Goal: Transaction & Acquisition: Purchase product/service

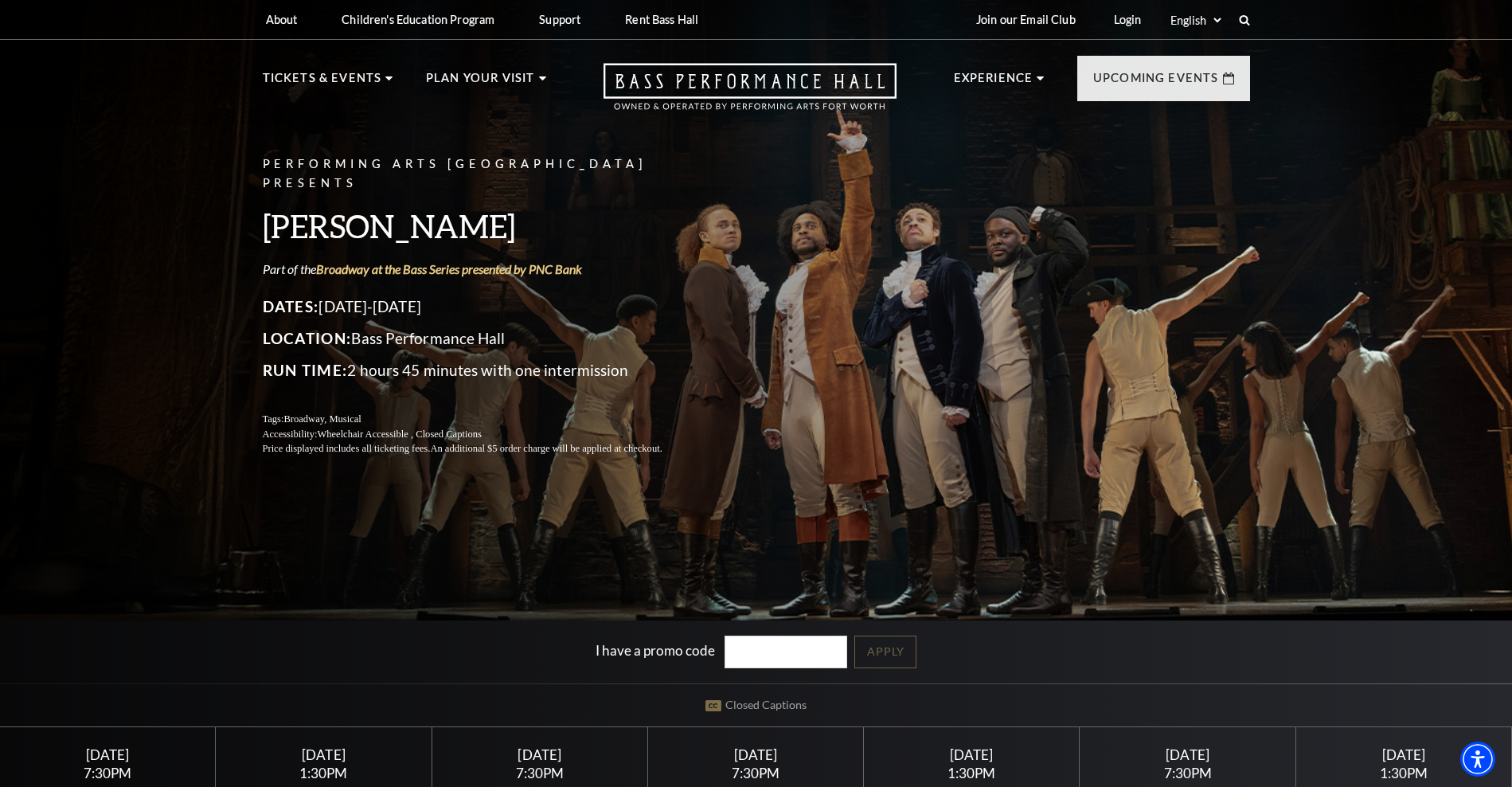
scroll to position [318, 0]
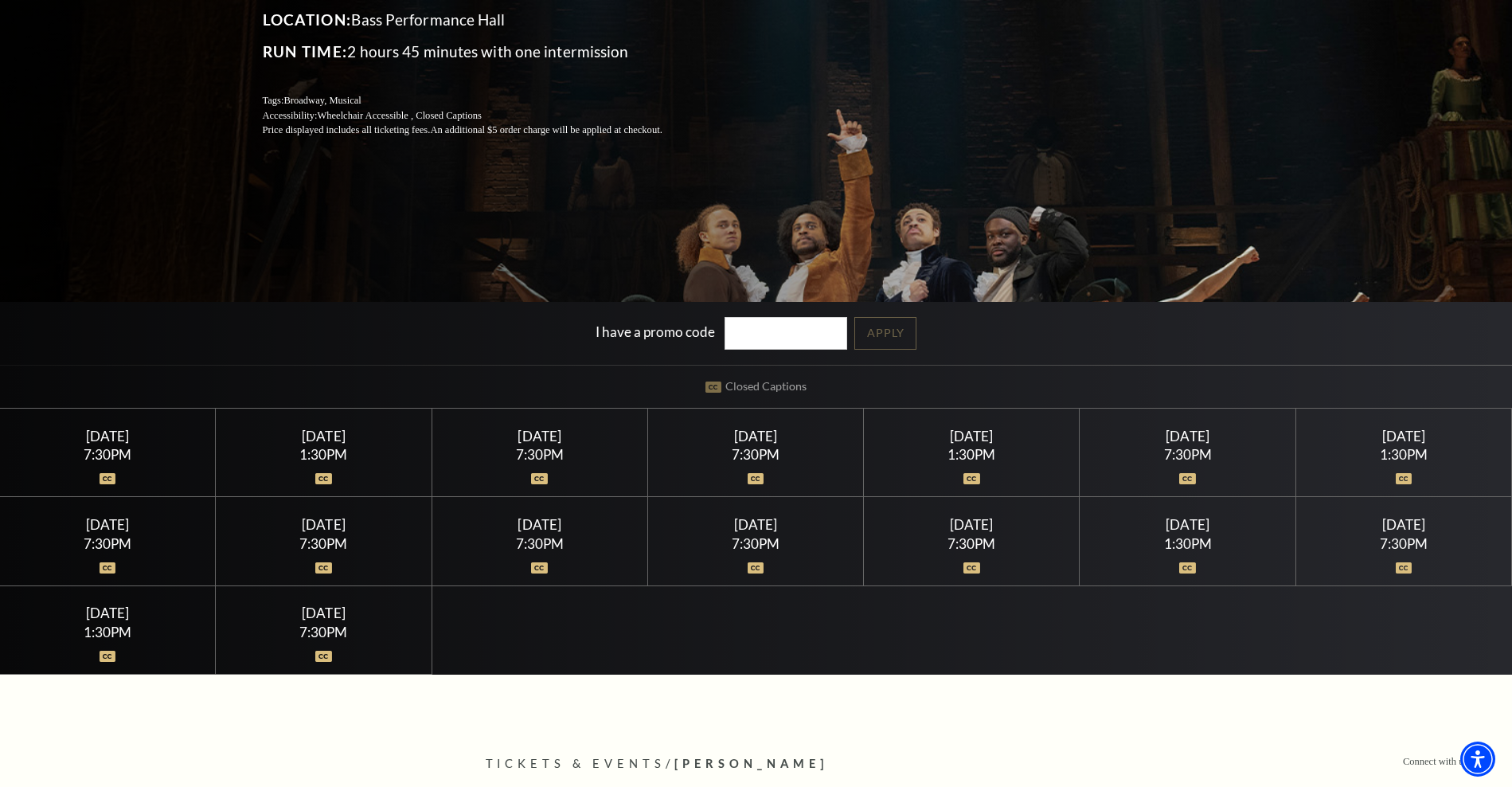
click at [90, 444] on div "[DATE]" at bounding box center [108, 436] width 178 height 17
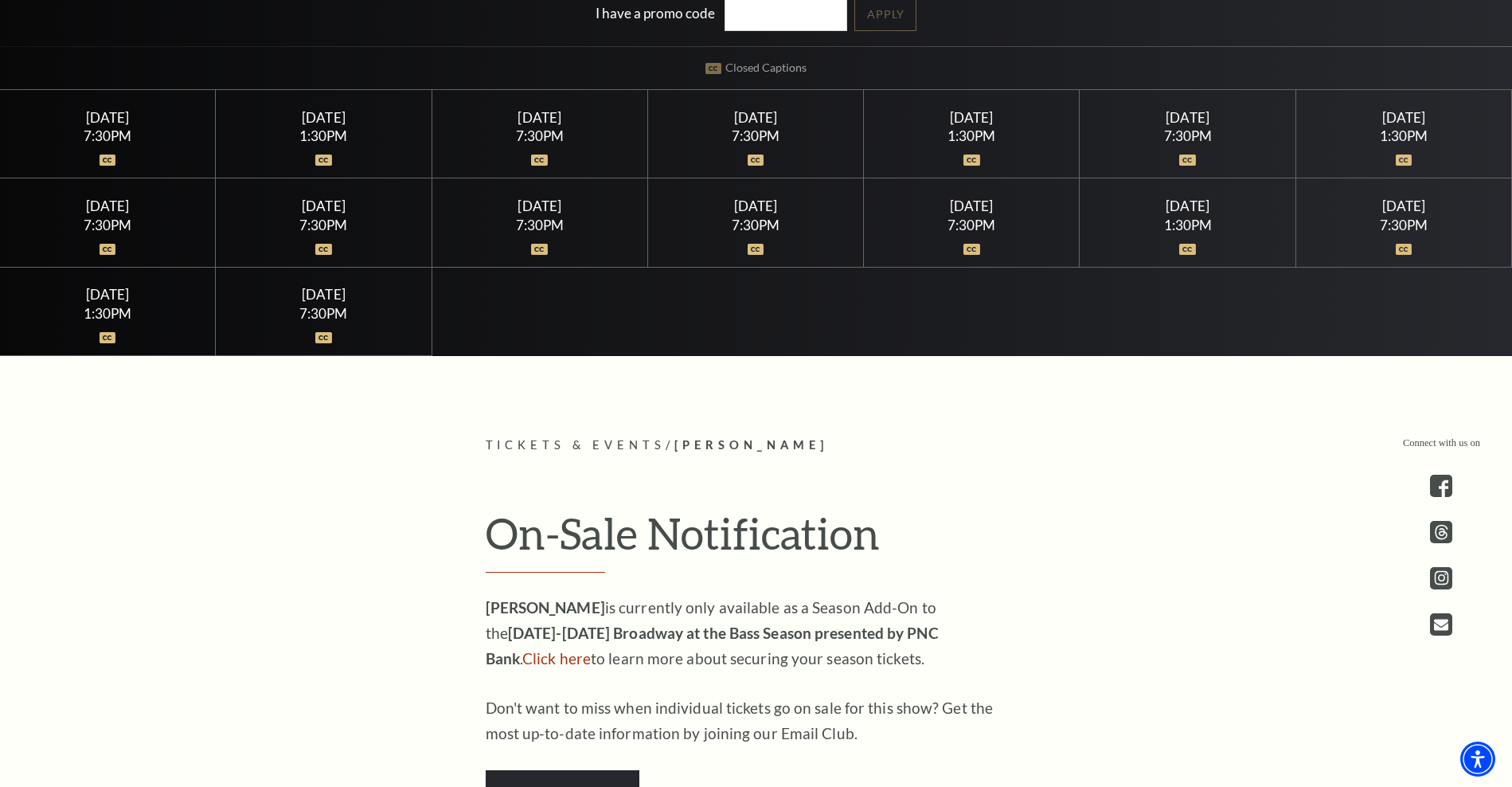
scroll to position [796, 0]
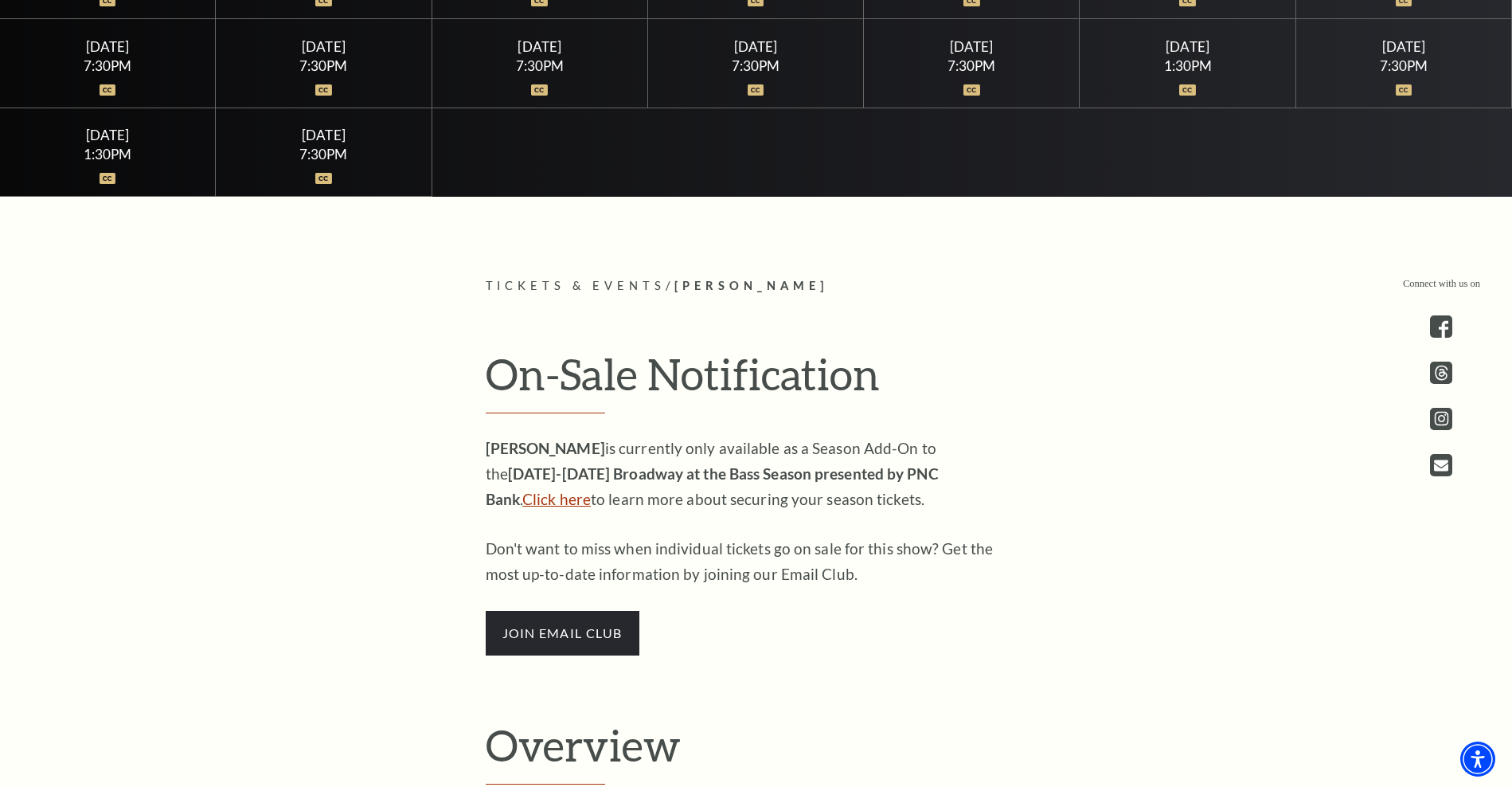
click at [591, 489] on link "Click here" at bounding box center [557, 499] width 68 height 18
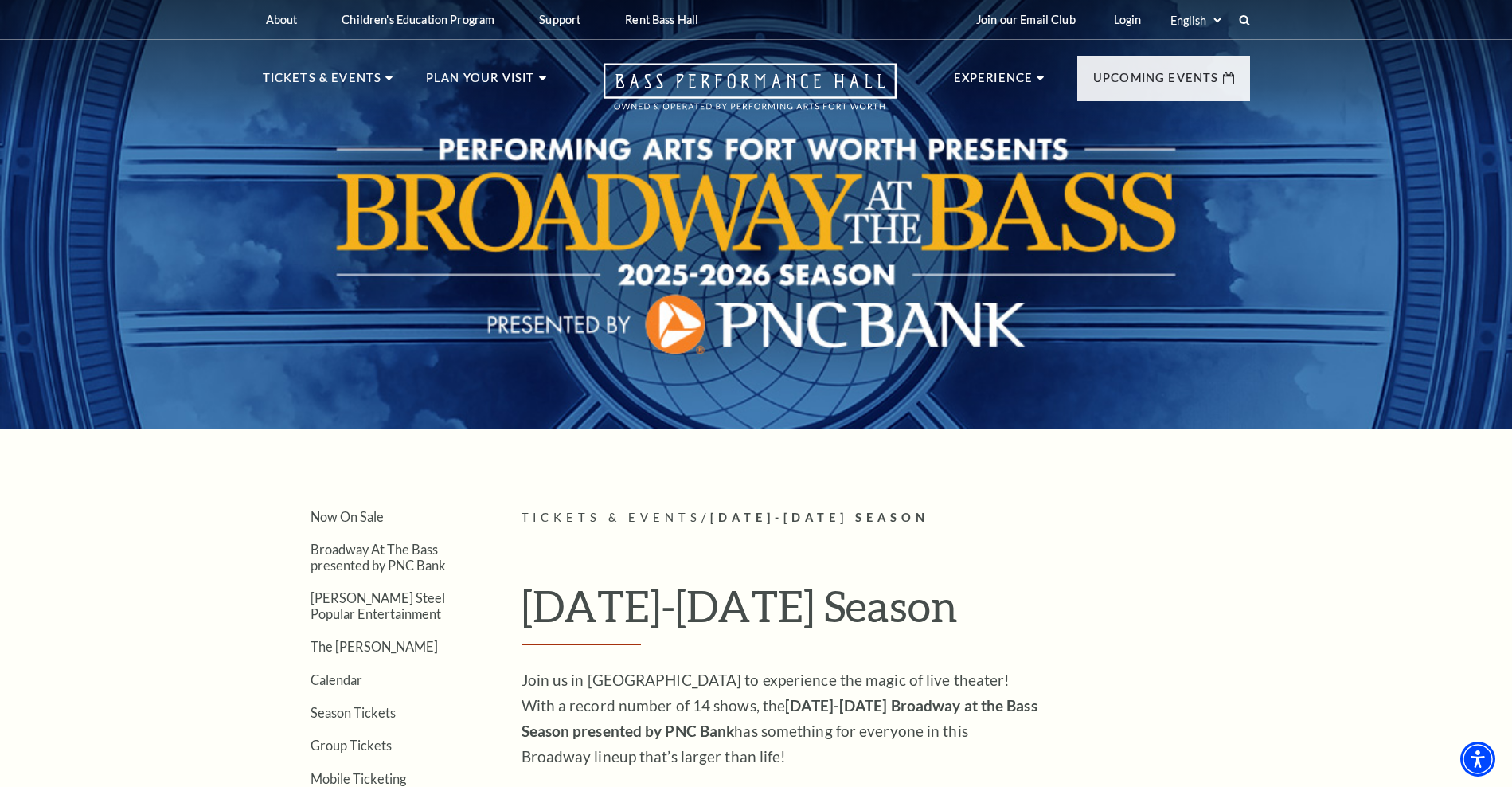
click at [1263, 658] on div "Now On Sale Broadway At The Bass presented by PNC Bank Irwin Steel Popular Ente…" at bounding box center [756, 798] width 1019 height 581
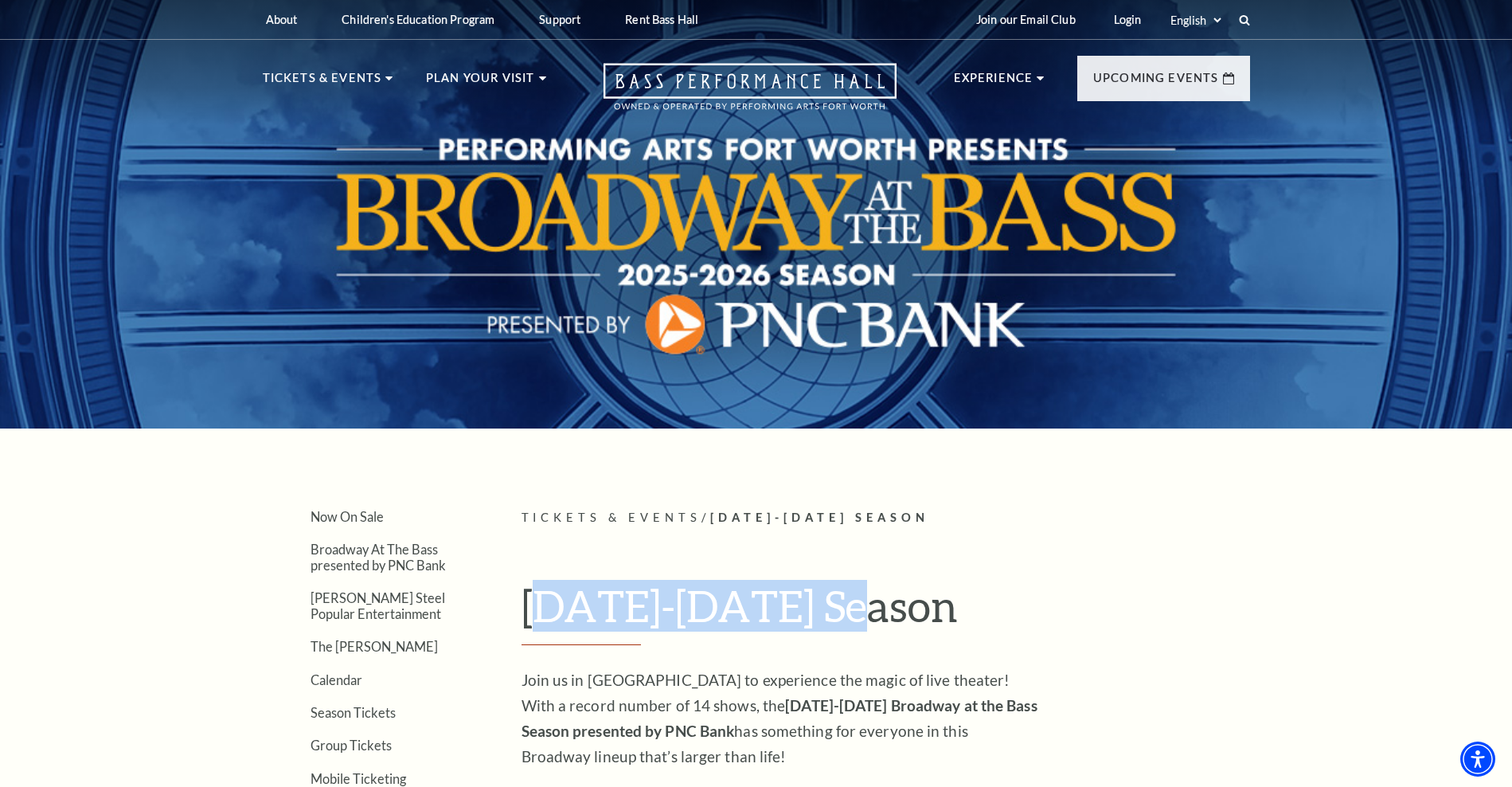
drag, startPoint x: 533, startPoint y: 615, endPoint x: 895, endPoint y: 614, distance: 362.0
click at [895, 614] on h1 "2025-2026 Season" at bounding box center [886, 612] width 728 height 65
drag, startPoint x: 895, startPoint y: 614, endPoint x: 538, endPoint y: 604, distance: 357.1
click at [538, 604] on h1 "2025-2026 Season" at bounding box center [886, 612] width 728 height 65
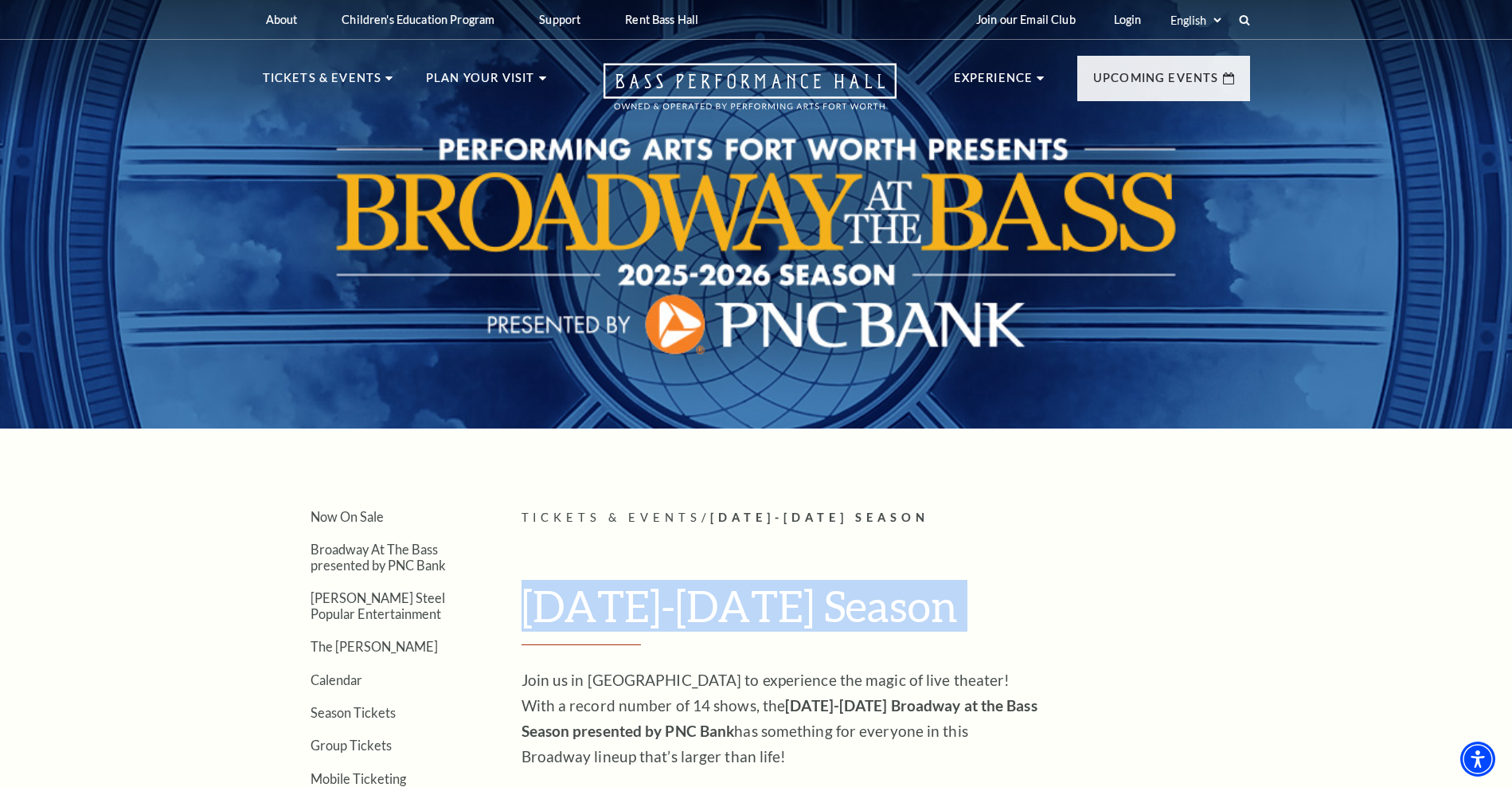
click at [538, 604] on h1 "2025-2026 Season" at bounding box center [886, 612] width 728 height 65
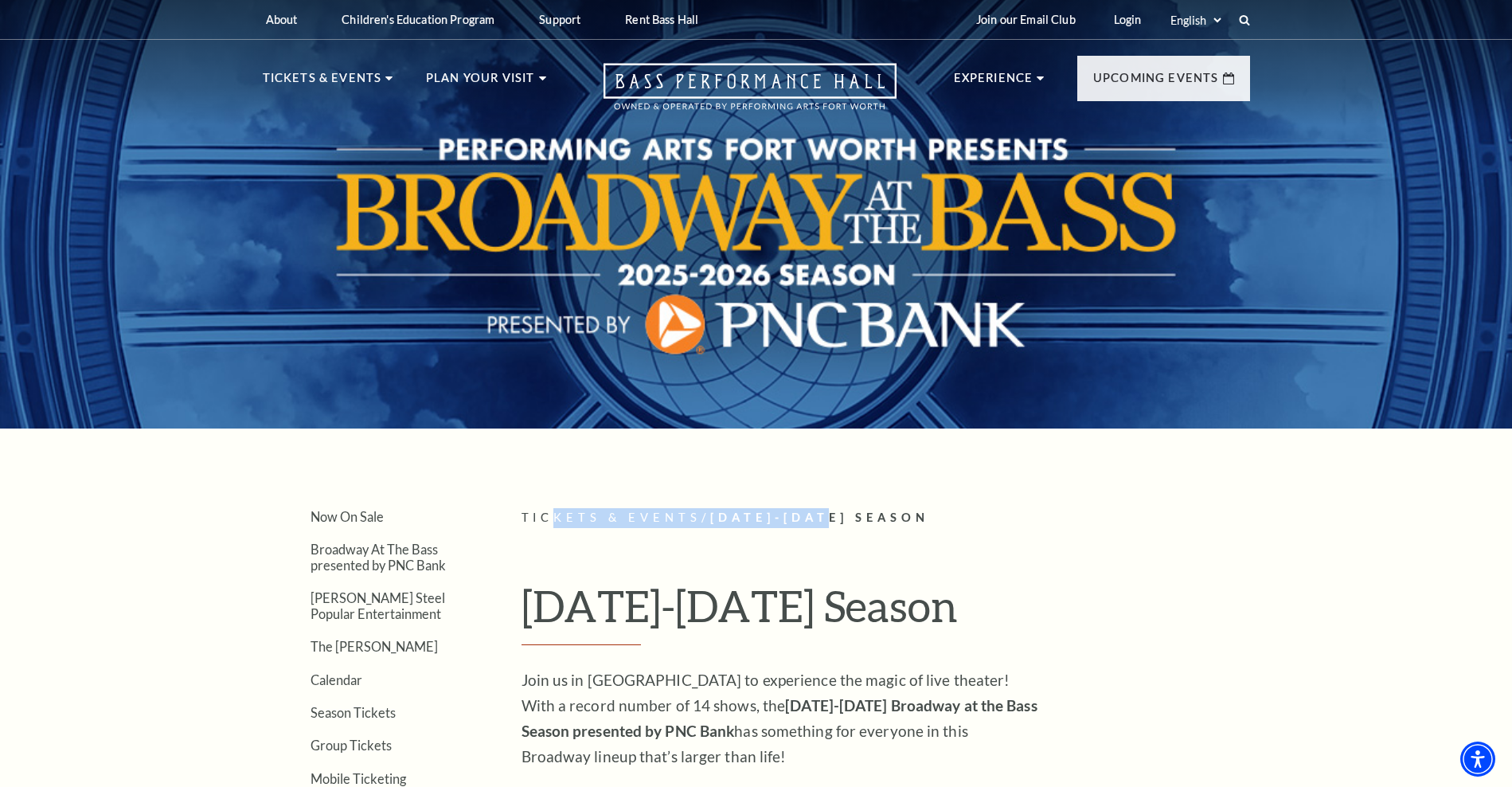
drag, startPoint x: 549, startPoint y: 513, endPoint x: 943, endPoint y: 514, distance: 394.0
click at [927, 514] on p "Tickets & Events / 2025-2026 Season" at bounding box center [886, 518] width 728 height 20
click at [943, 514] on p "Tickets & Events / 2025-2026 Season" at bounding box center [886, 518] width 728 height 20
click at [884, 646] on article "Tickets & Events / 2025-2026 Season 2025-2026 Season Join us in Fort Worth to e…" at bounding box center [886, 798] width 728 height 581
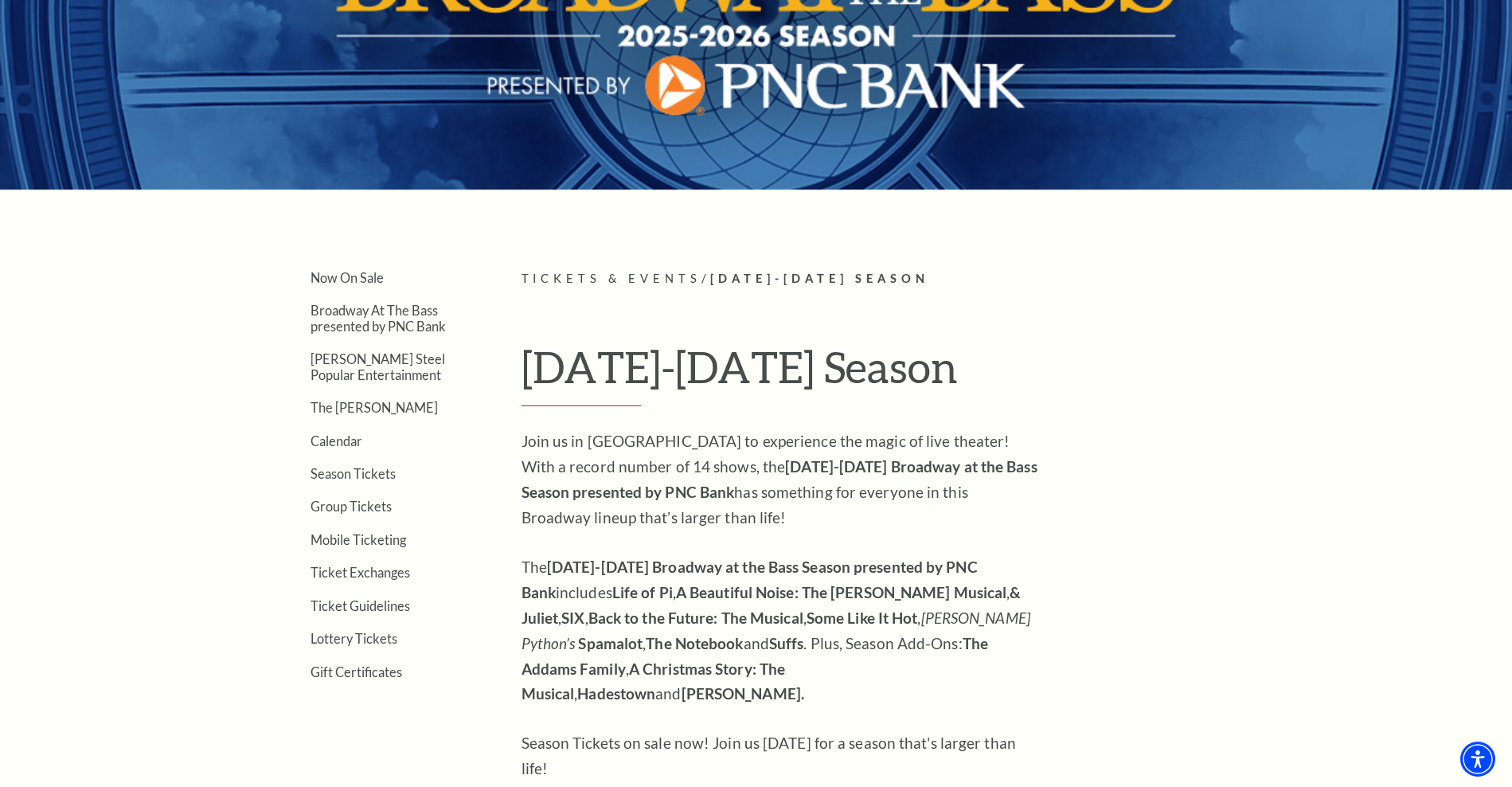
scroll to position [399, 0]
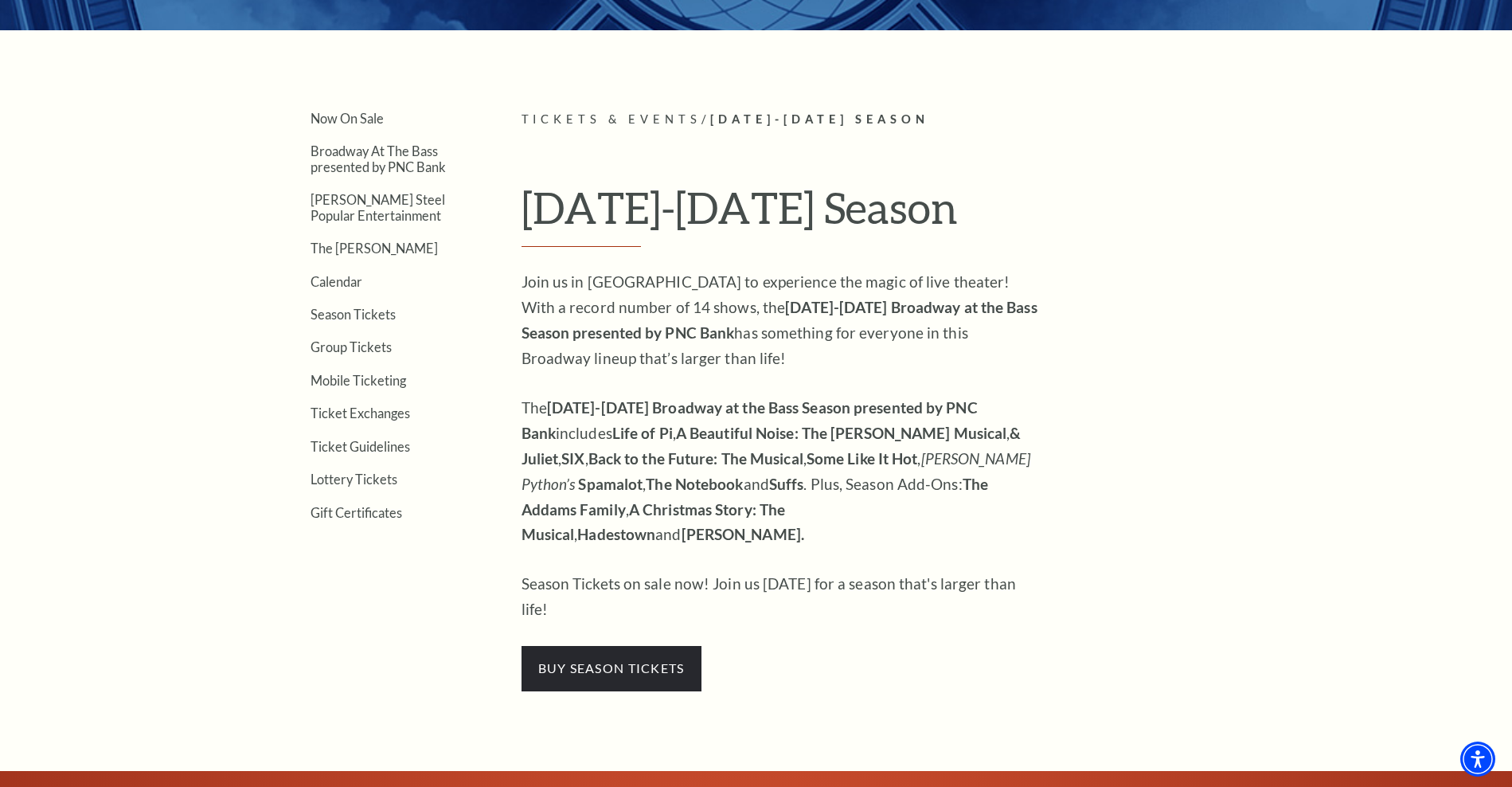
drag, startPoint x: 525, startPoint y: 277, endPoint x: 1049, endPoint y: 359, distance: 530.4
click at [1049, 359] on article "Tickets & Events / 2025-2026 Season 2025-2026 Season Join us in Fort Worth to e…" at bounding box center [886, 400] width 728 height 581
click at [623, 646] on span "buy season tickets" at bounding box center [612, 668] width 180 height 44
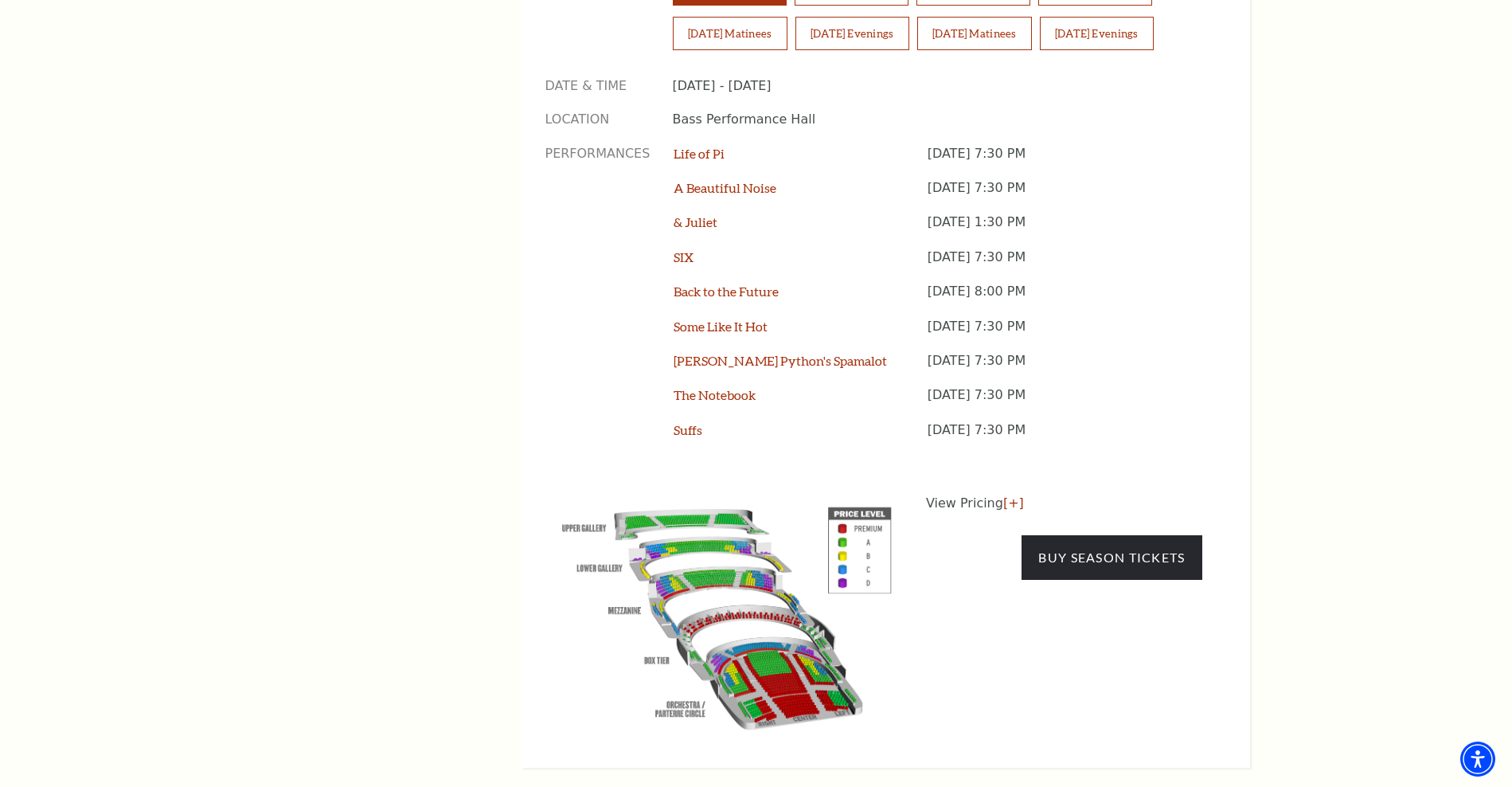
scroll to position [1033, 0]
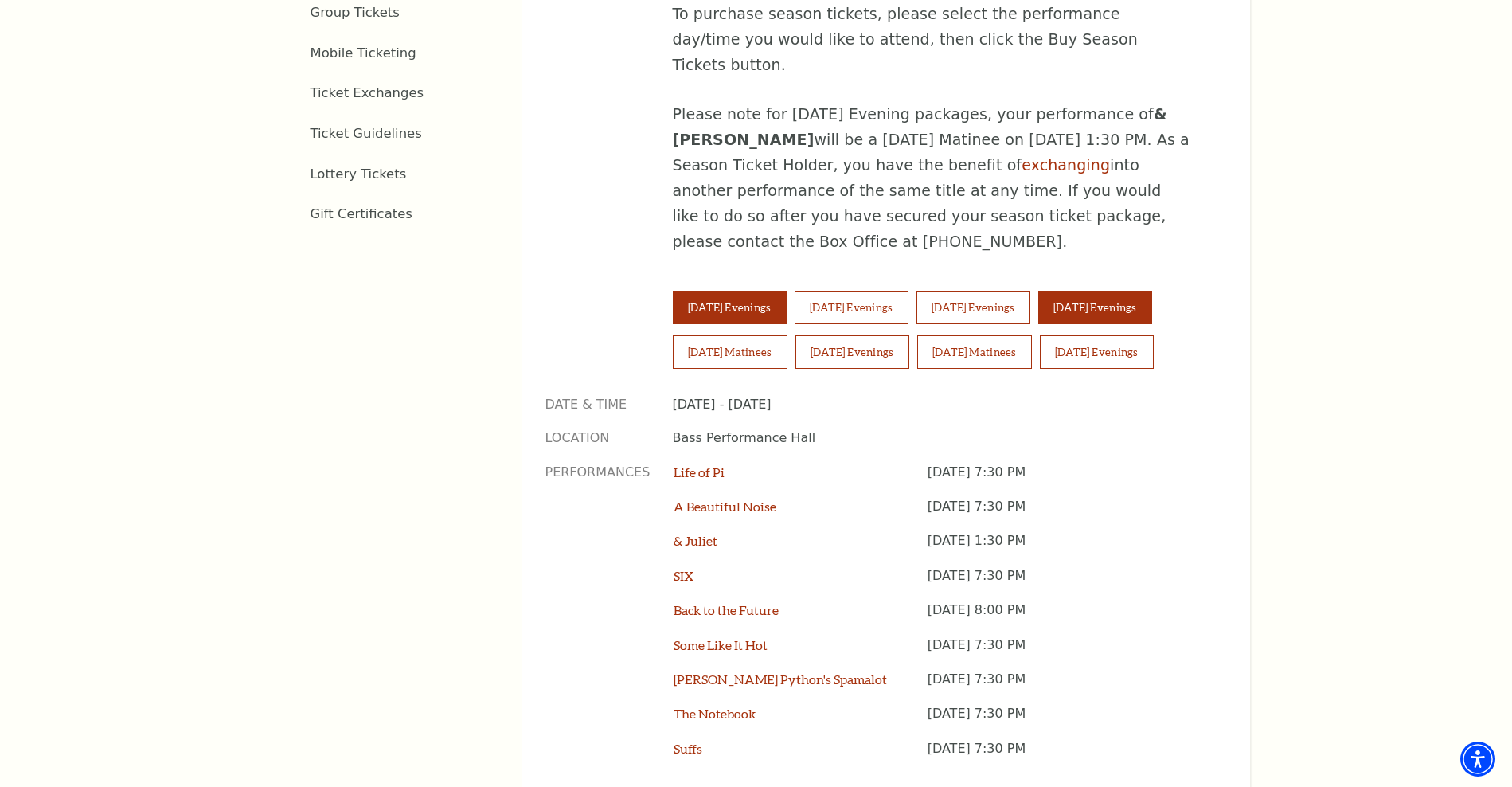
click at [1133, 291] on button "Friday Evenings" at bounding box center [1095, 308] width 114 height 33
click at [778, 335] on button "Saturday Matinees" at bounding box center [730, 352] width 115 height 33
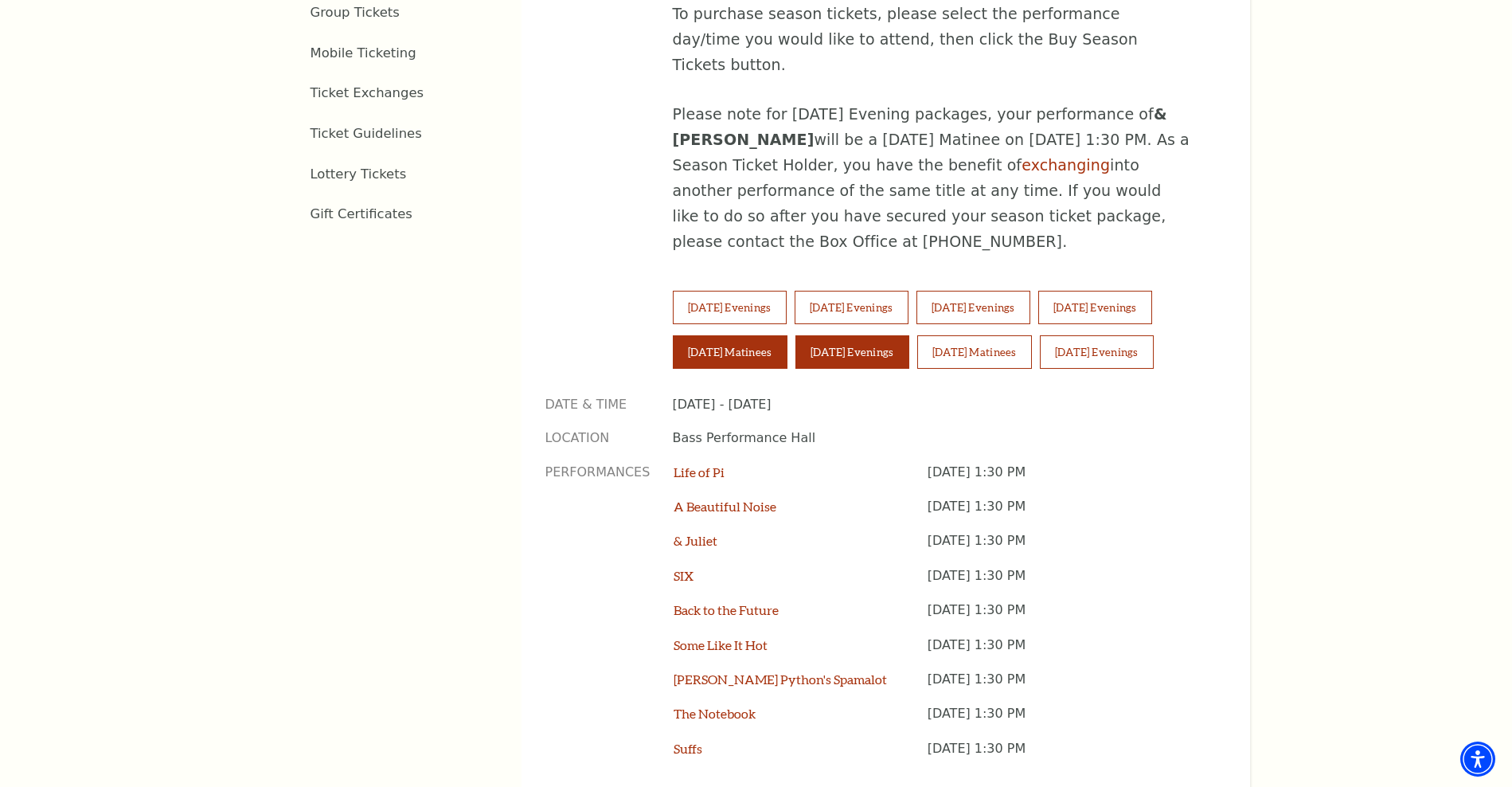
click at [828, 335] on button "Saturday Evenings" at bounding box center [852, 352] width 114 height 33
click at [753, 335] on button "Saturday Matinees" at bounding box center [730, 352] width 115 height 33
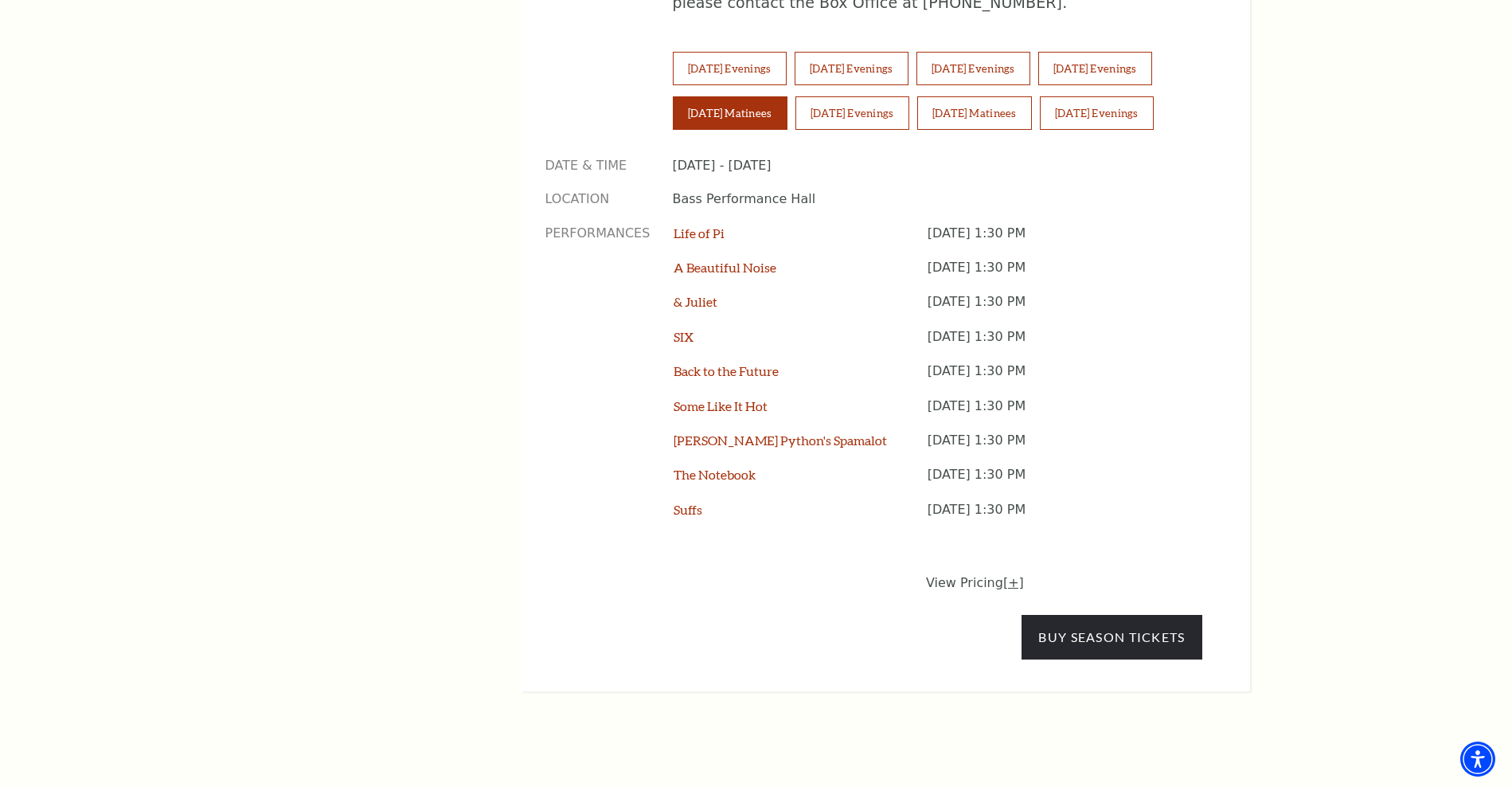
click at [1004, 575] on link "[+]" at bounding box center [1014, 583] width 21 height 15
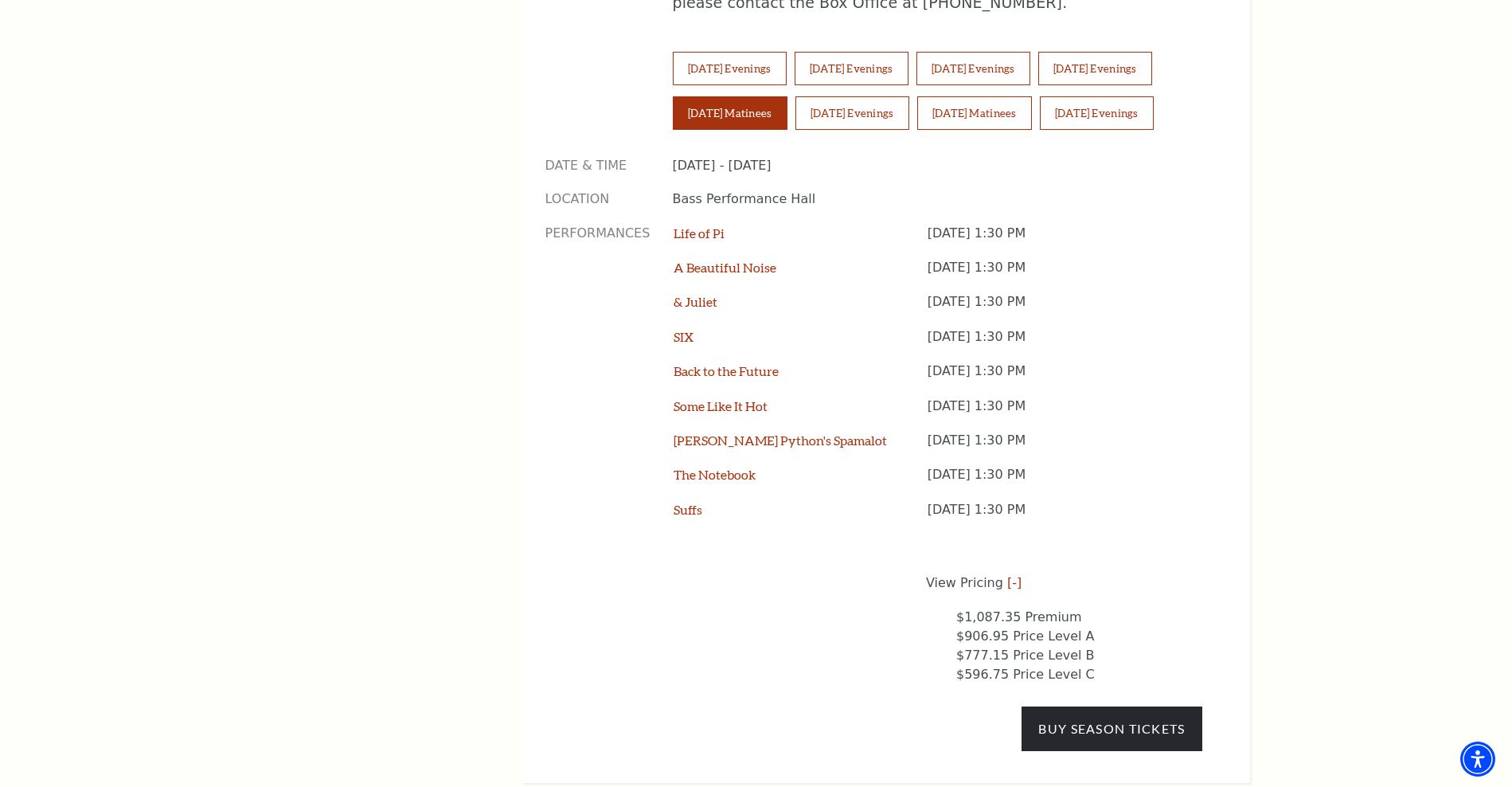
scroll to position [1192, 0]
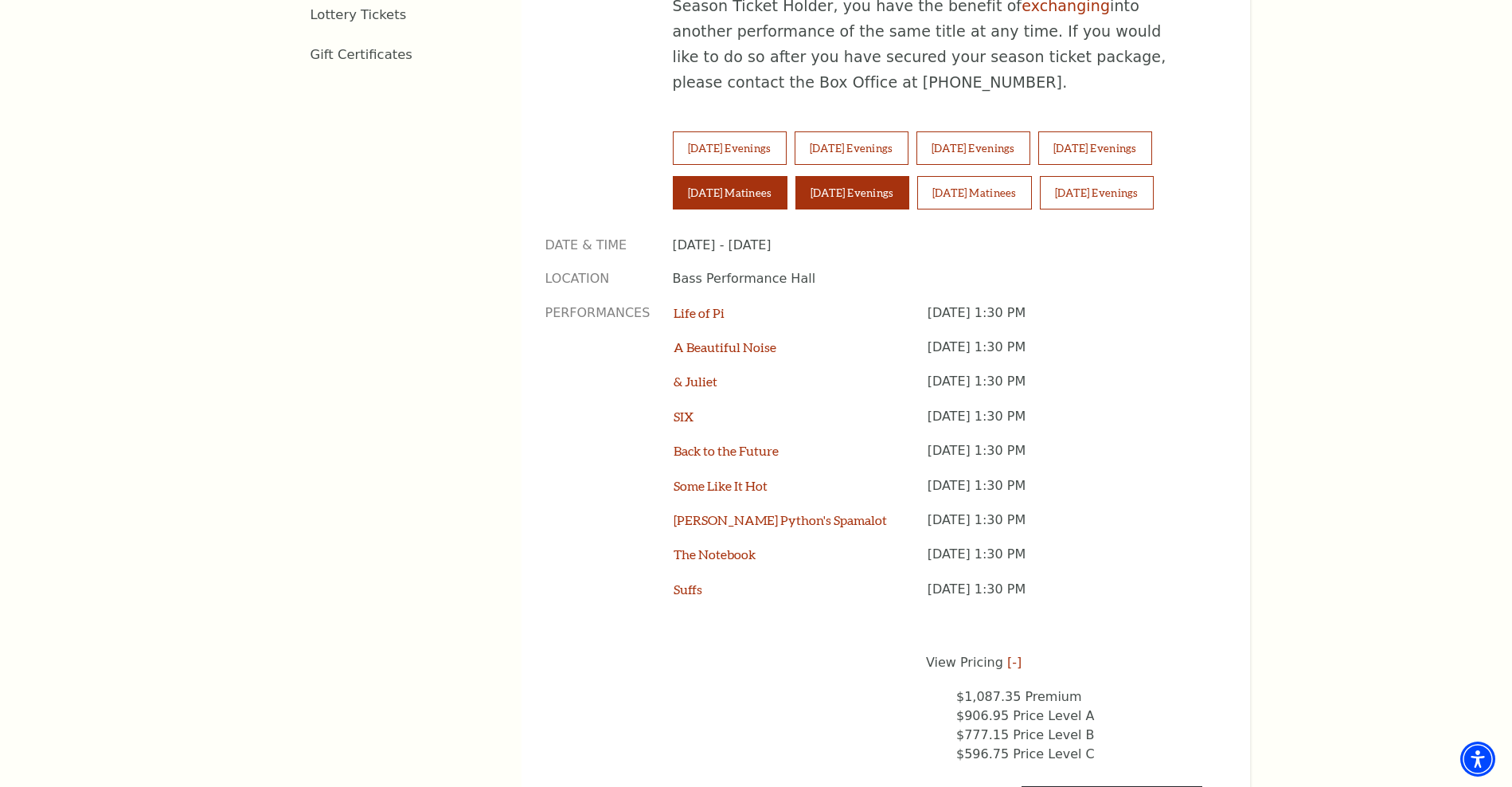
click at [871, 176] on button "Saturday Evenings" at bounding box center [852, 193] width 114 height 33
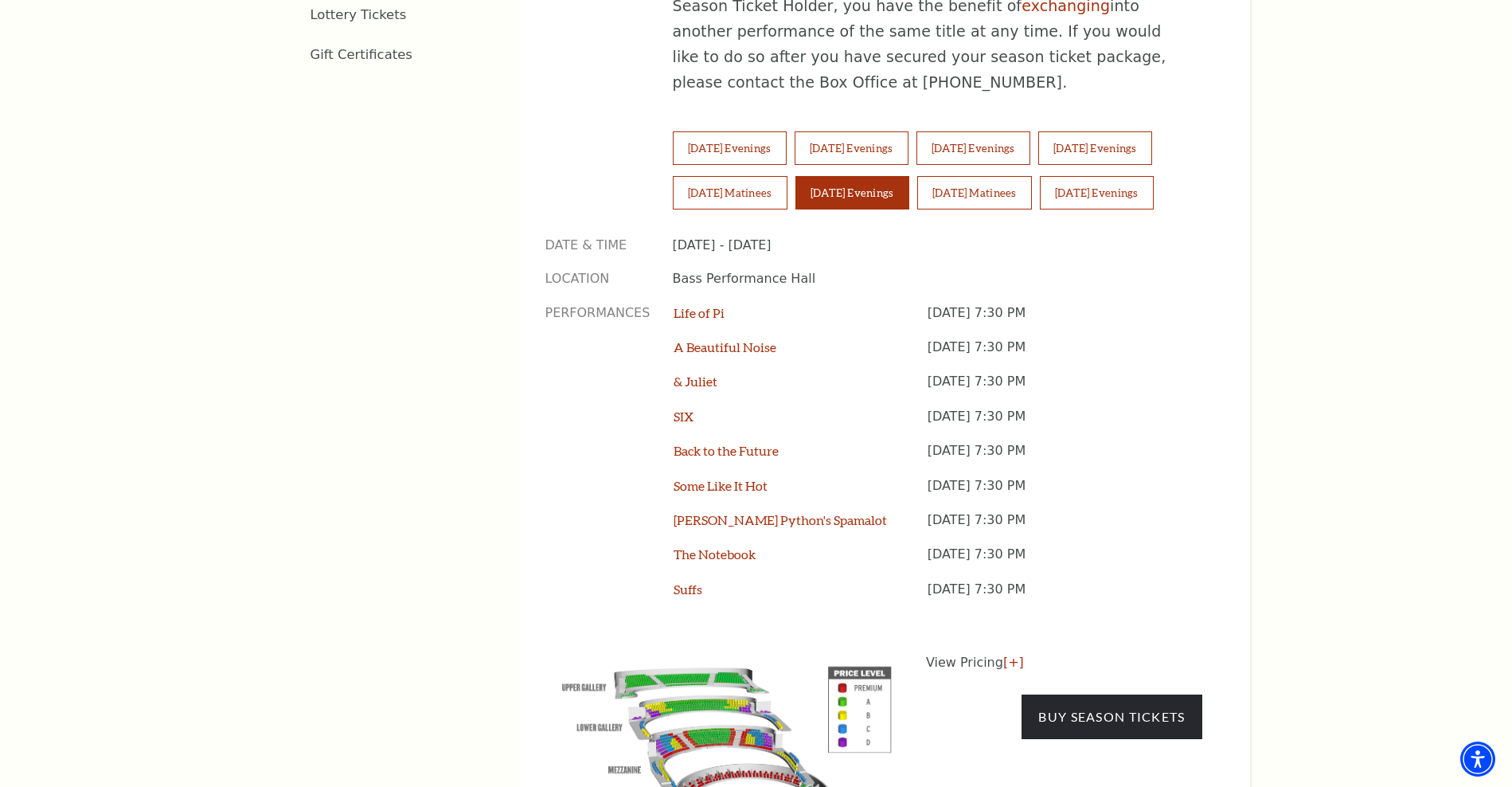
scroll to position [1511, 0]
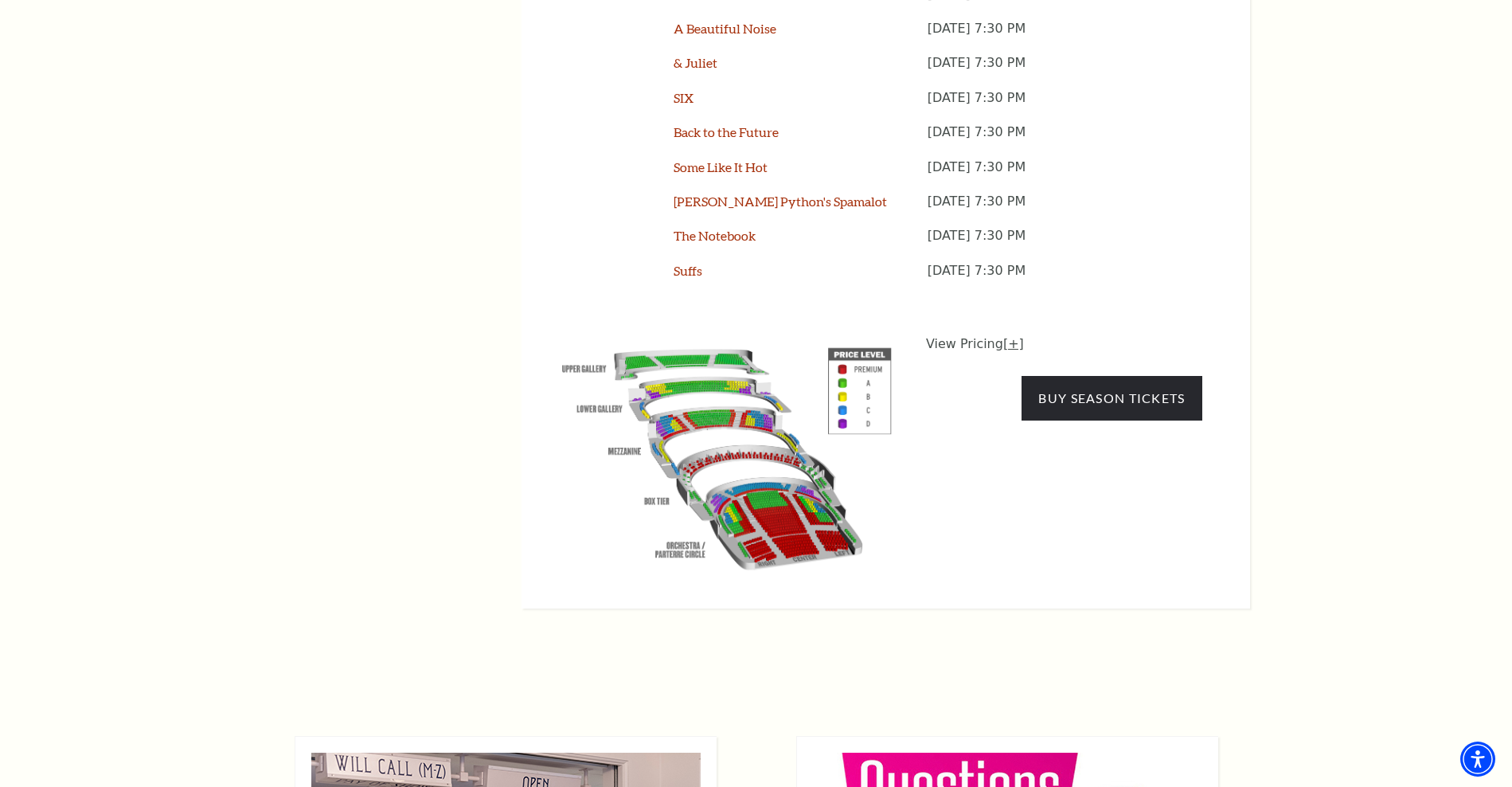
click at [1006, 336] on link "[+]" at bounding box center [1014, 343] width 21 height 15
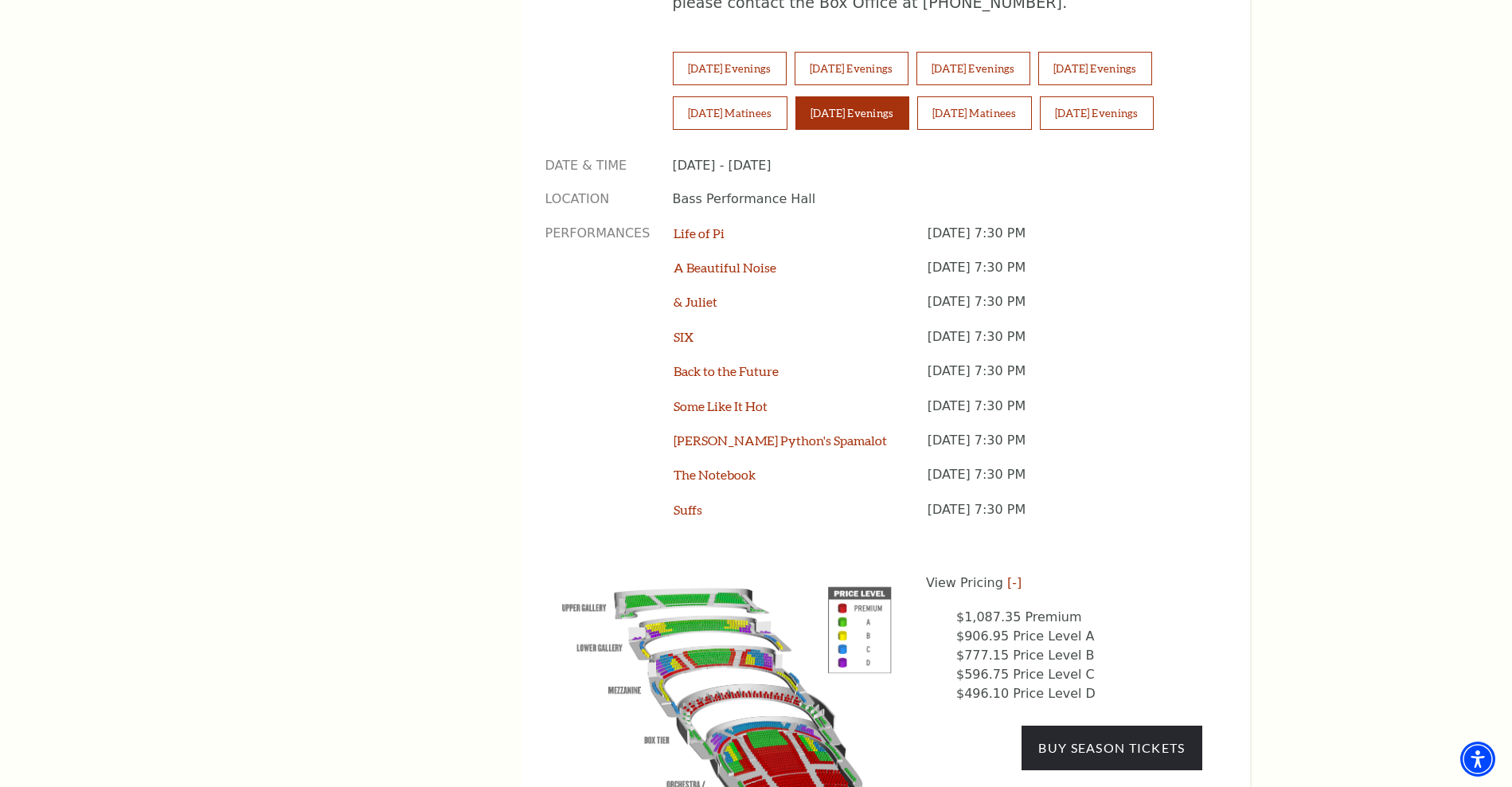
scroll to position [1192, 0]
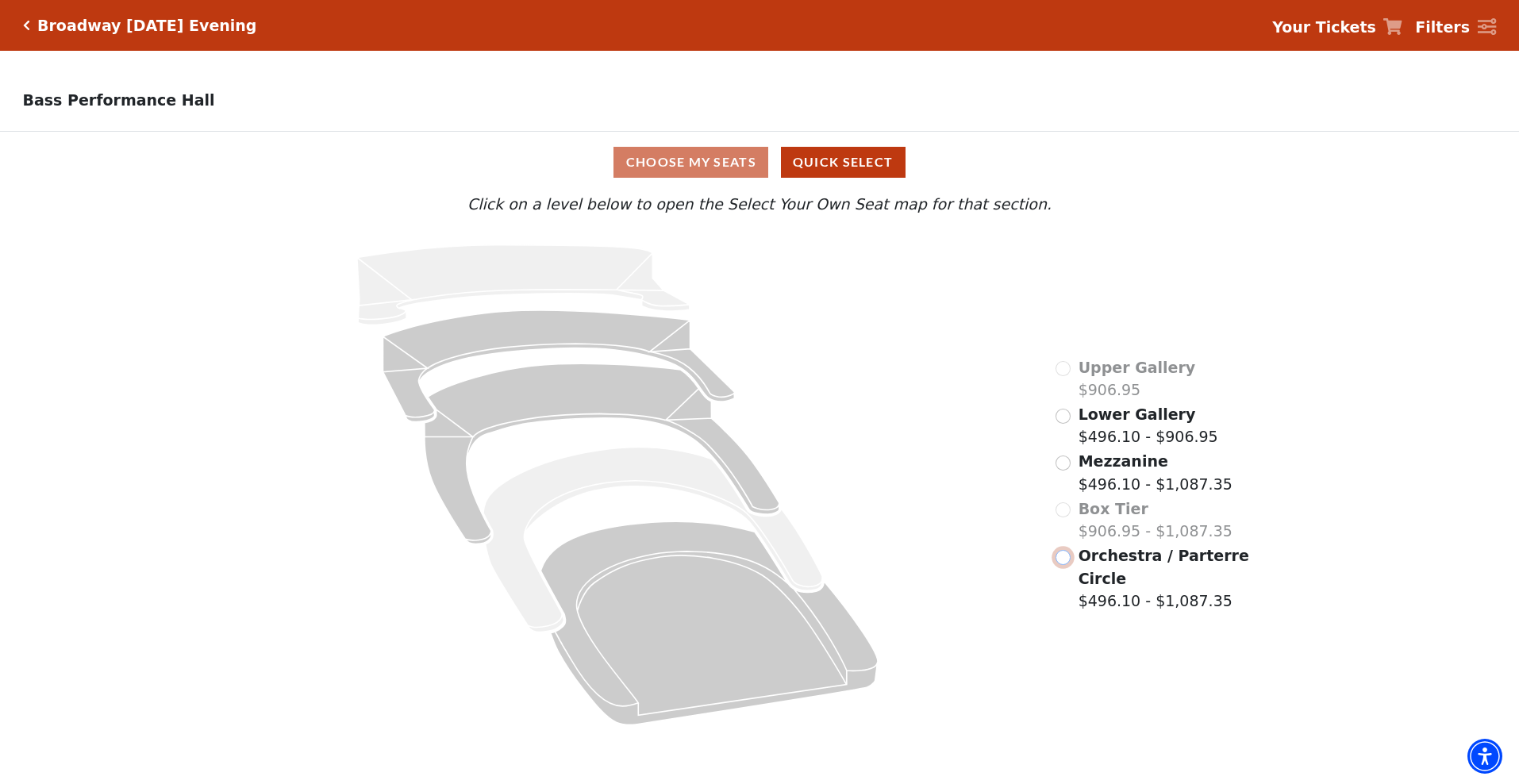
click at [1061, 564] on input "Orchestra / Parterre Circle$496.10 - $1,087.35\a" at bounding box center [1063, 557] width 15 height 15
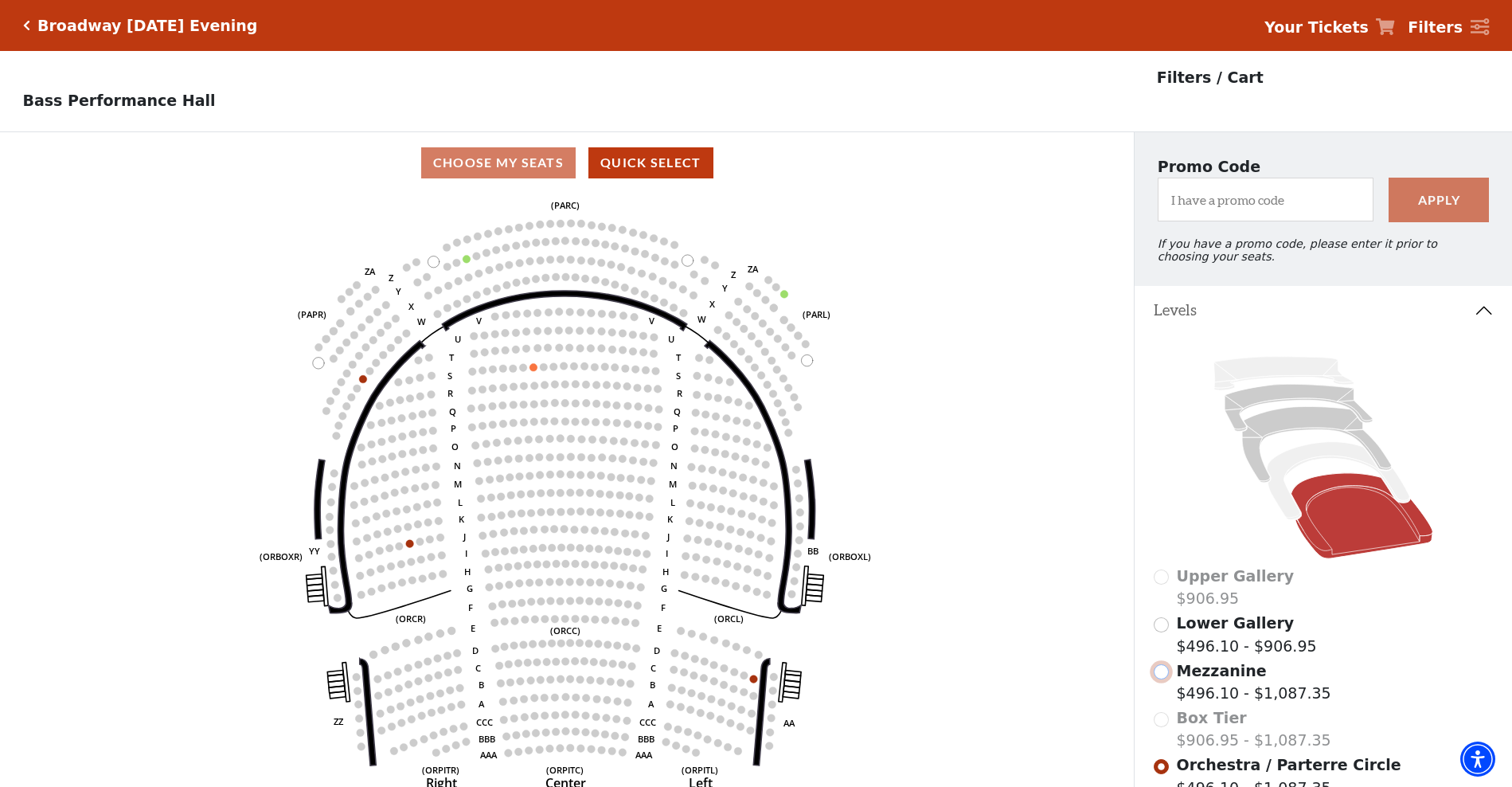
click at [1157, 678] on input "Mezzanine$496.10 - $1,087.35\a" at bounding box center [1161, 672] width 15 height 15
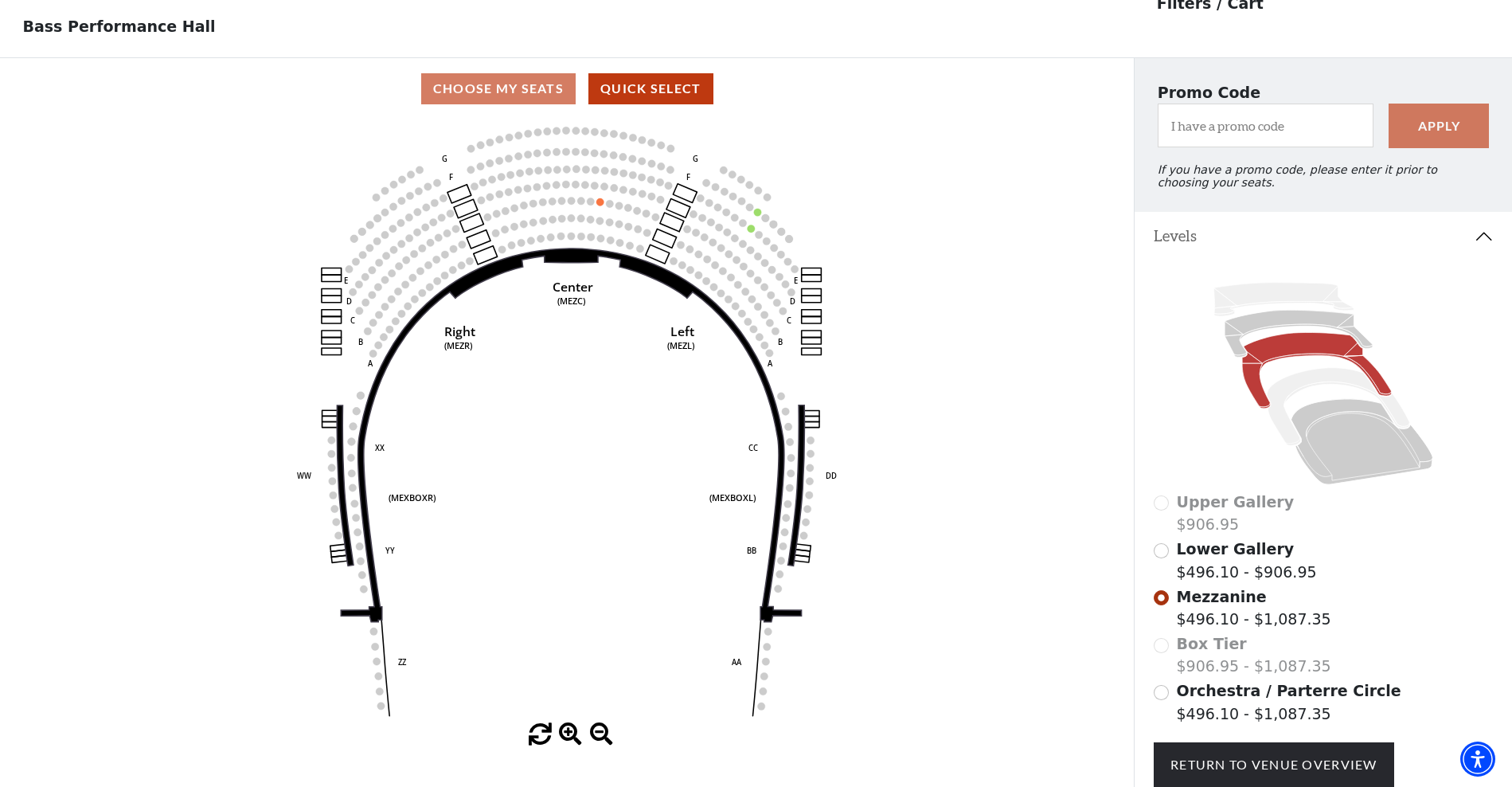
scroll to position [153, 0]
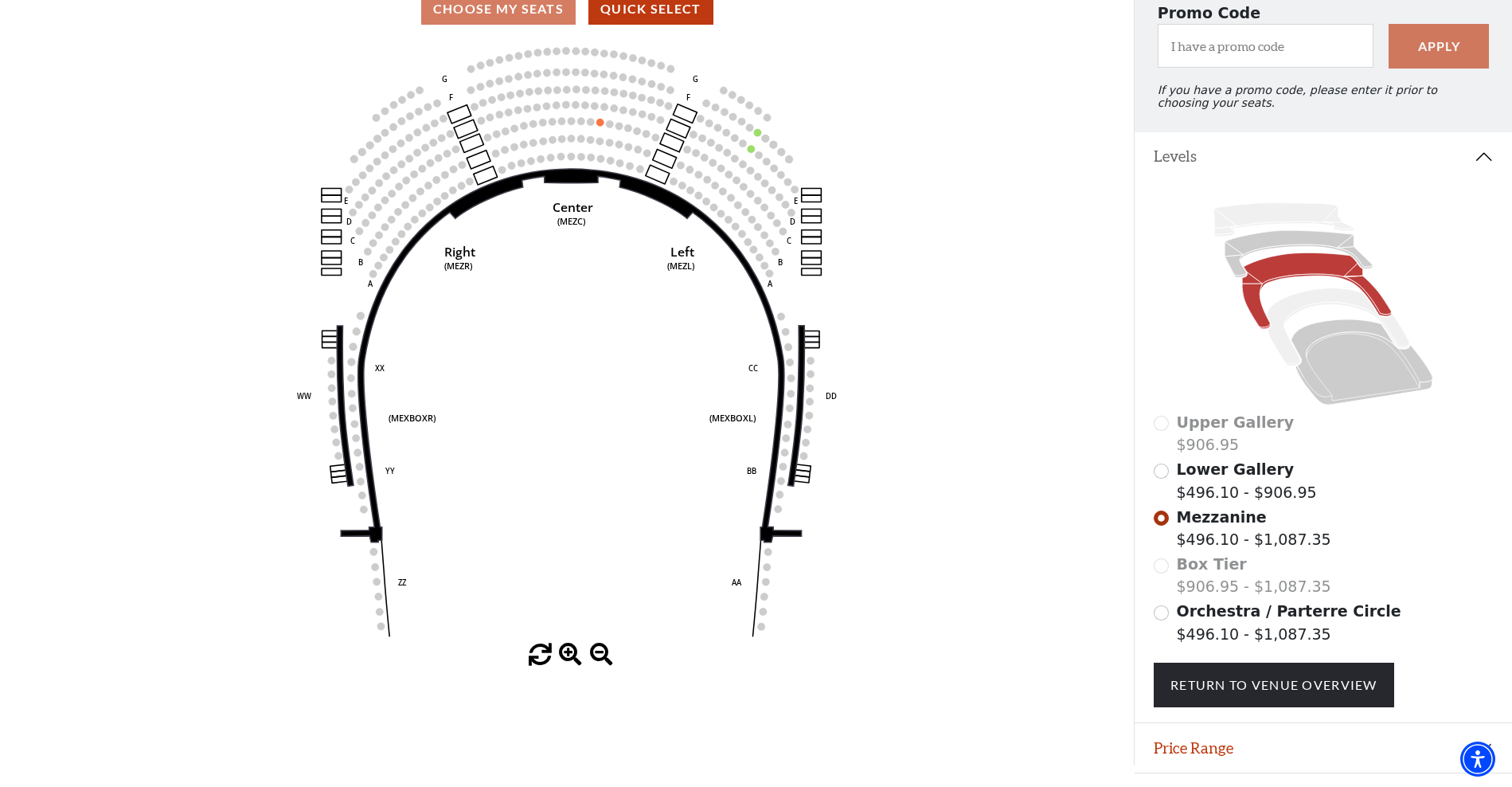
click at [1166, 489] on div "Lower Gallery $496.10 - $906.95" at bounding box center [1323, 480] width 339 height 45
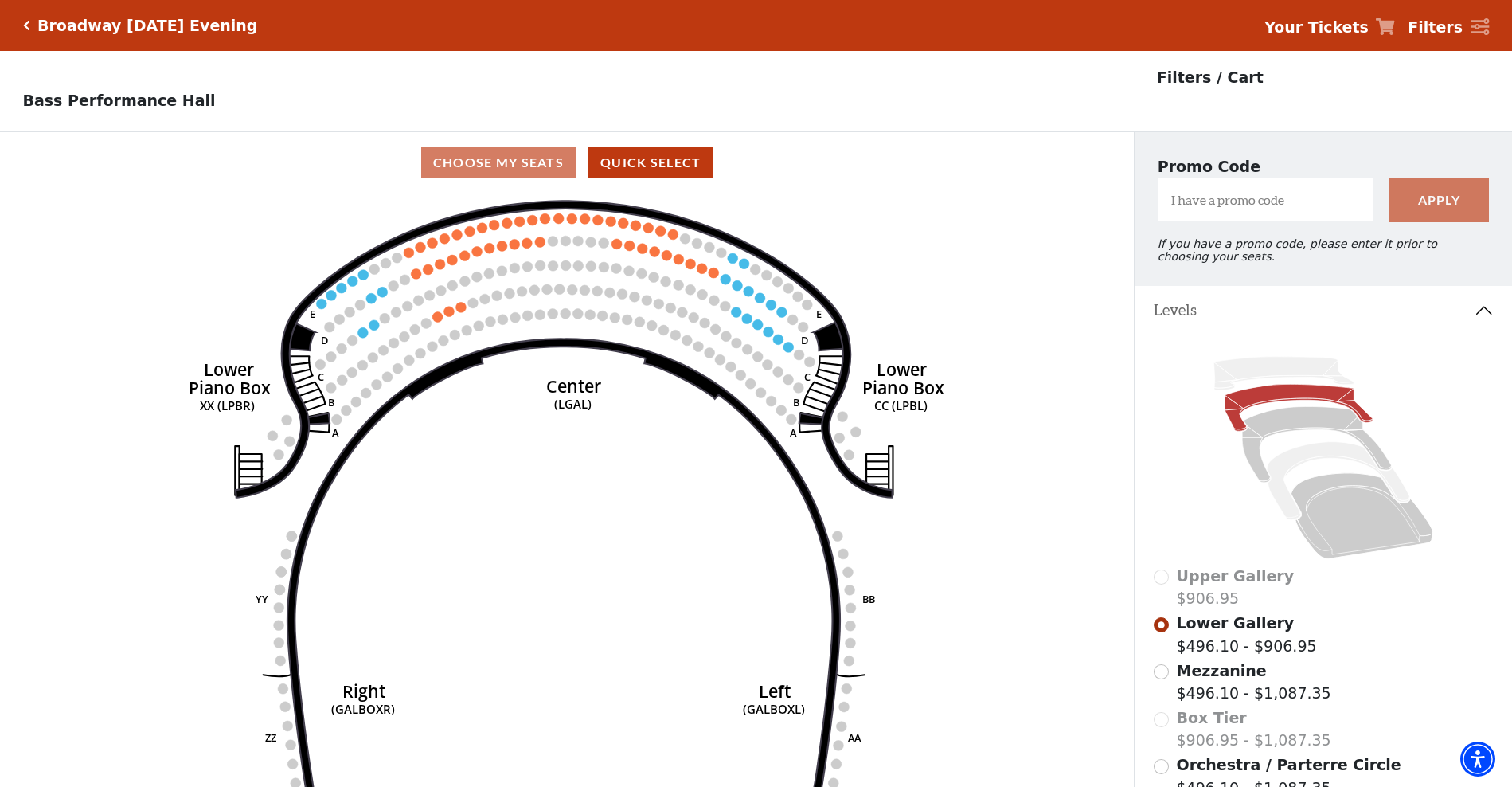
scroll to position [201, 0]
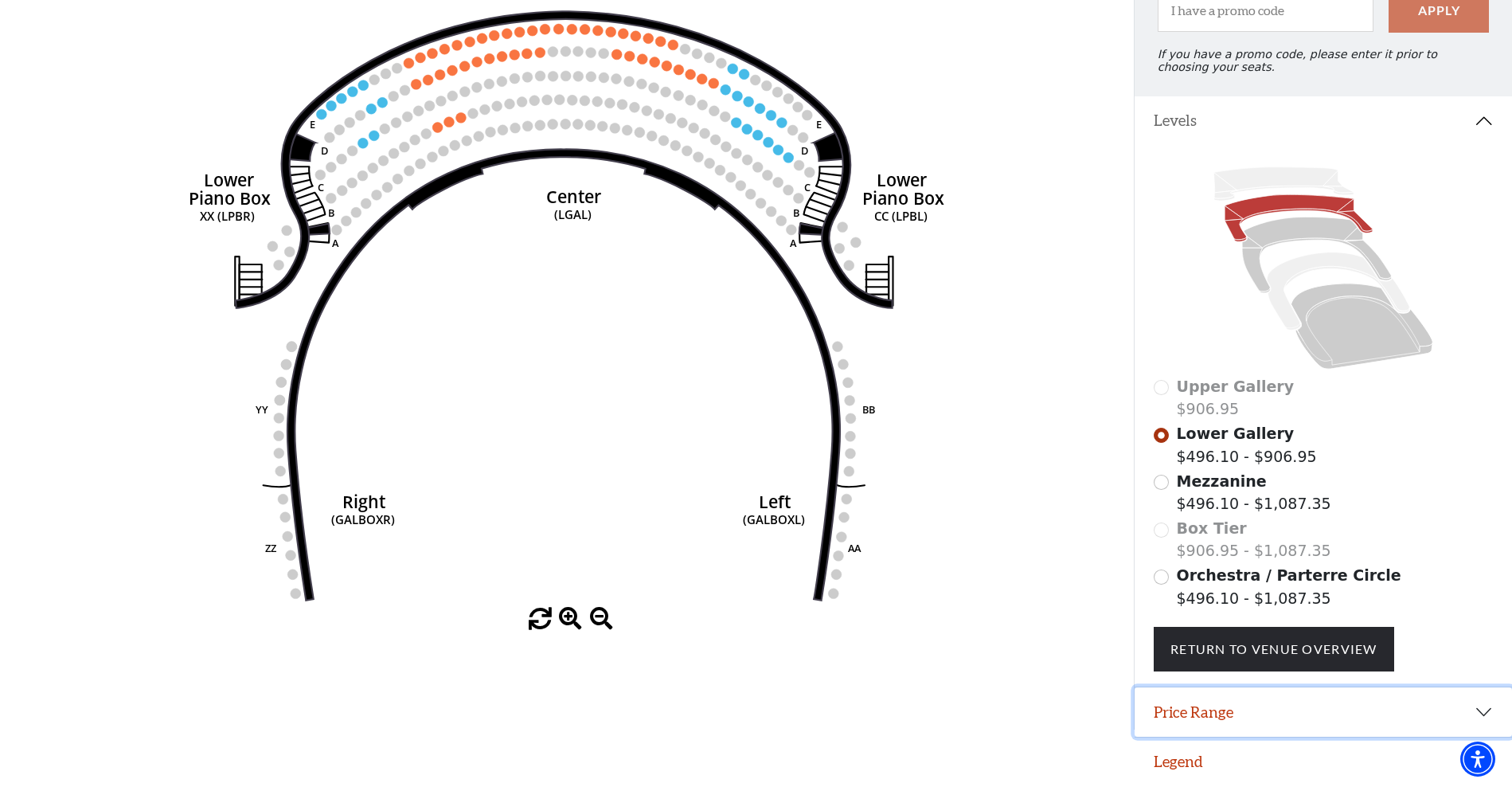
click at [1219, 704] on button "Price Range" at bounding box center [1323, 711] width 378 height 49
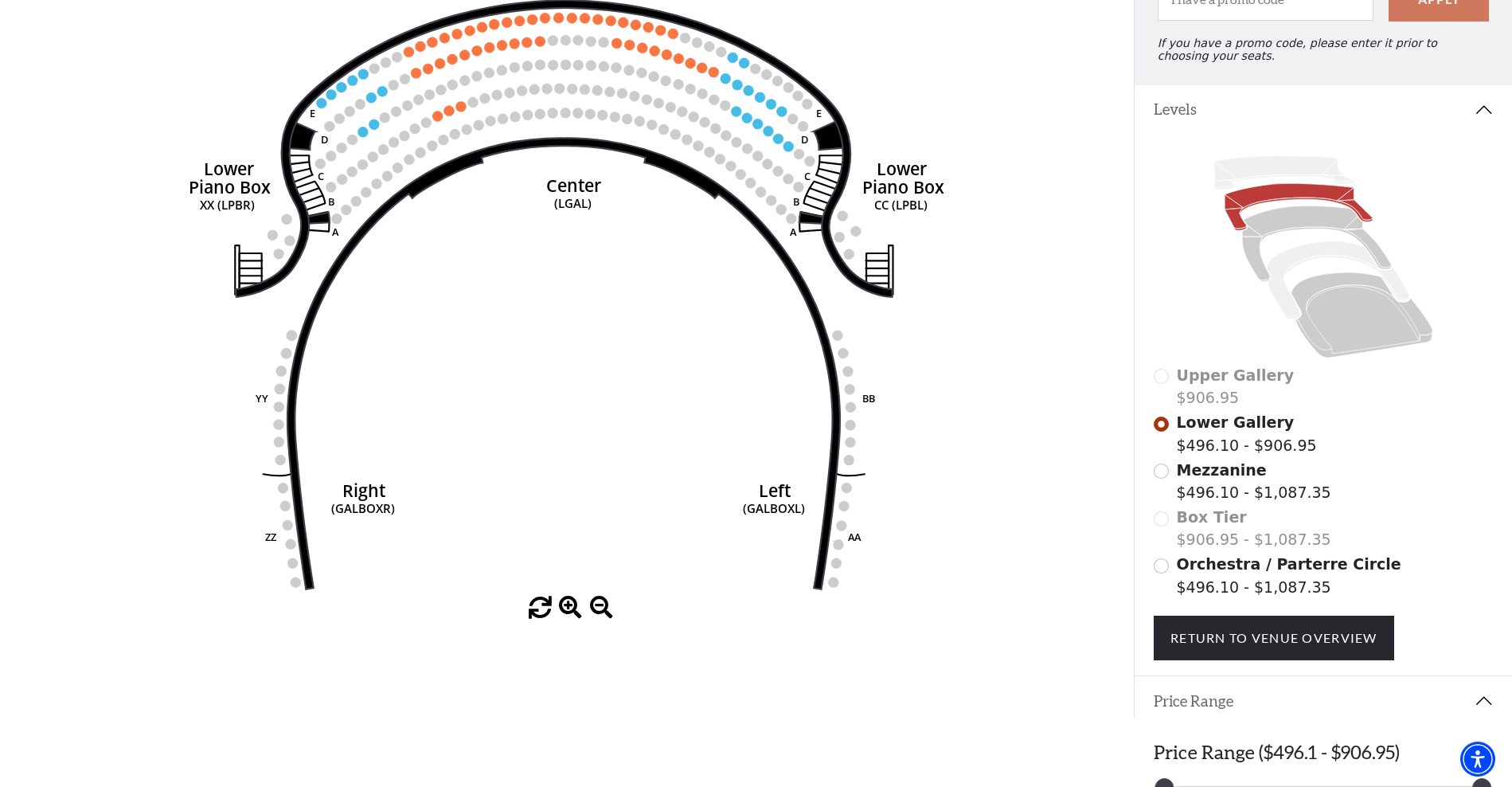
scroll to position [280, 0]
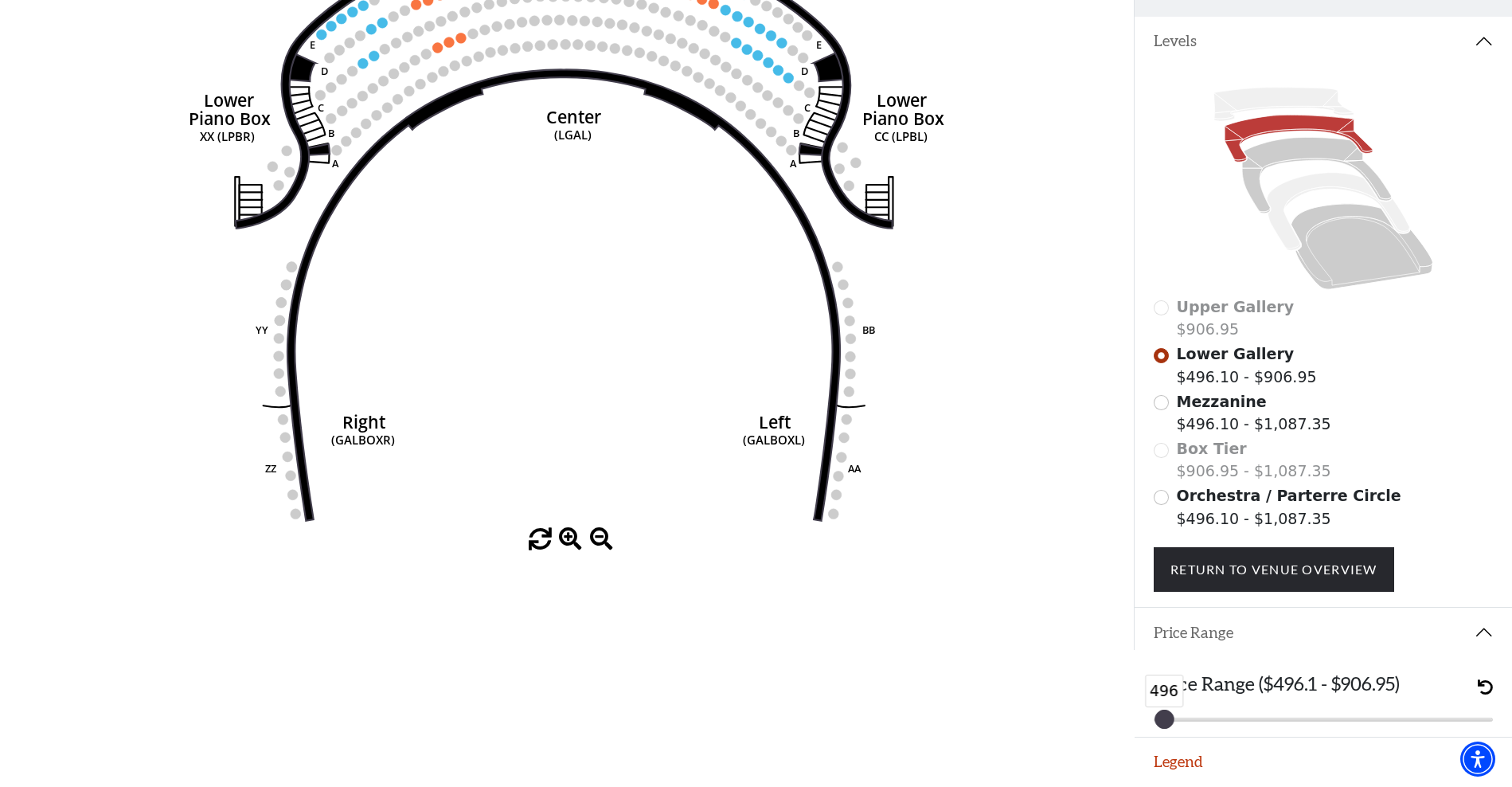
drag, startPoint x: 1475, startPoint y: 719, endPoint x: 1140, endPoint y: 700, distance: 335.5
click at [1140, 700] on div "Price Range ($496.1 - $906.95) 496 496" at bounding box center [1323, 697] width 378 height 80
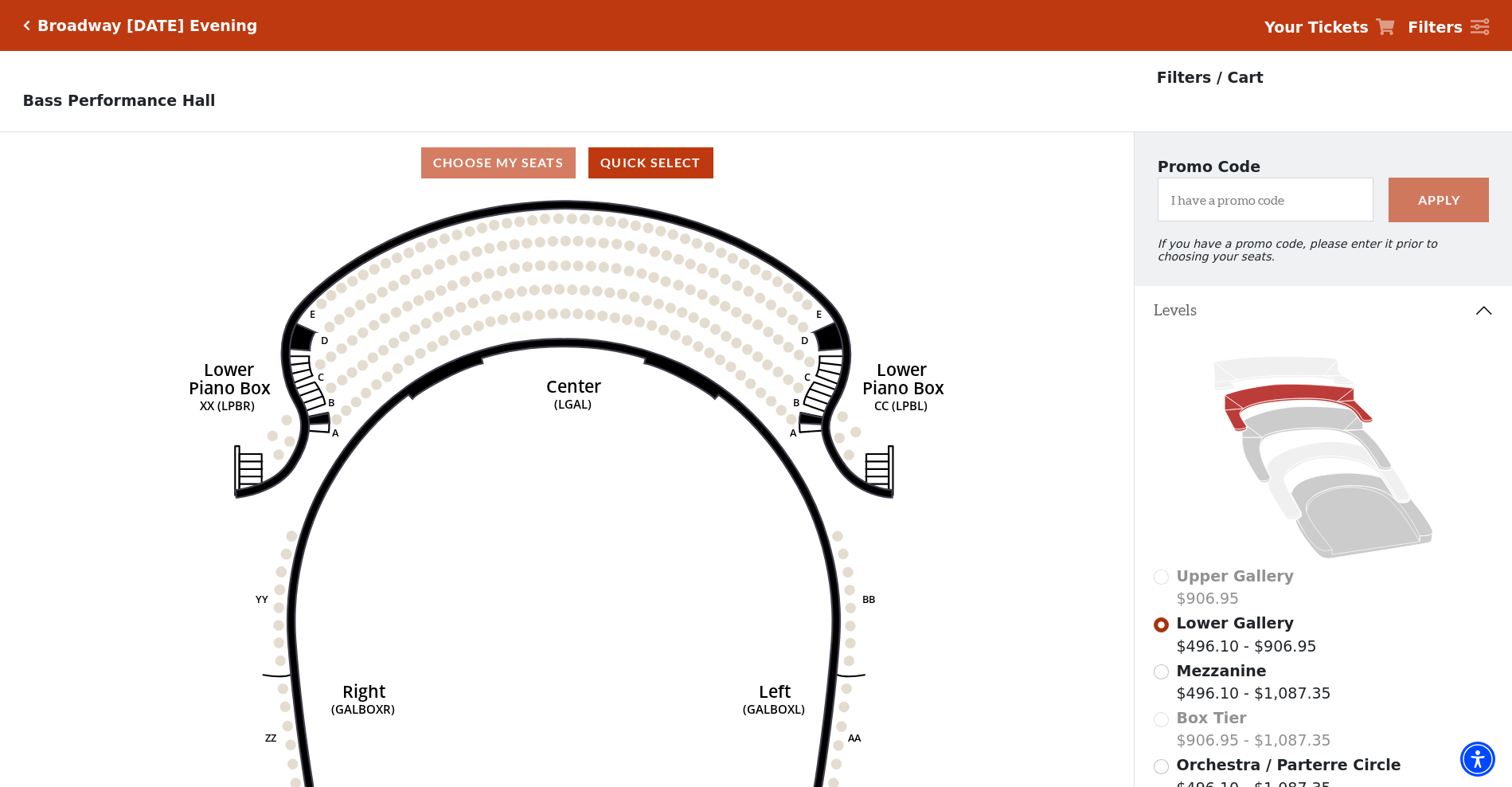
click at [36, 19] on div "Broadway Saturday Evening" at bounding box center [143, 26] width 228 height 18
click at [21, 18] on div "Broadway Saturday Evening Your Tickets Filters" at bounding box center [756, 25] width 1512 height 51
click at [25, 25] on icon "Click here to go back to filters" at bounding box center [27, 25] width 8 height 11
